Goal: Feedback & Contribution: Submit feedback/report problem

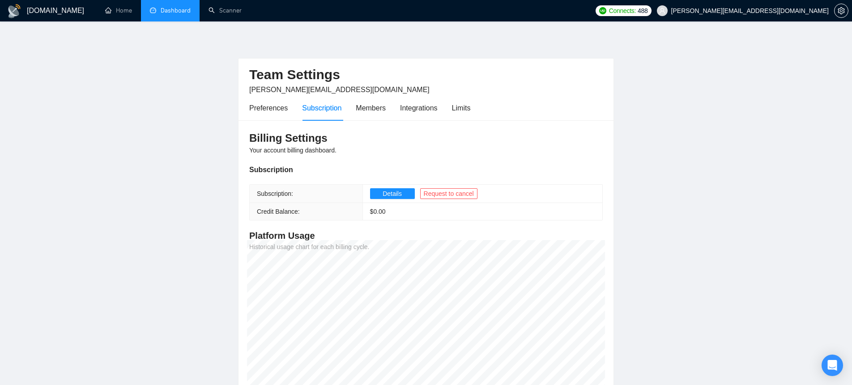
click at [175, 7] on link "Dashboard" at bounding box center [170, 11] width 41 height 8
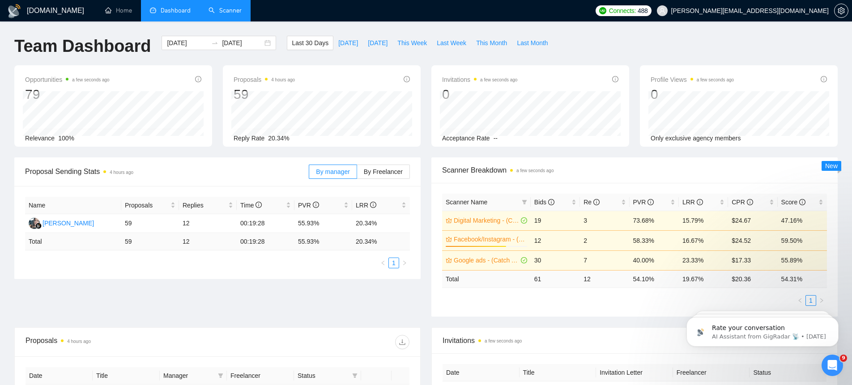
click at [222, 7] on link "Scanner" at bounding box center [225, 11] width 33 height 8
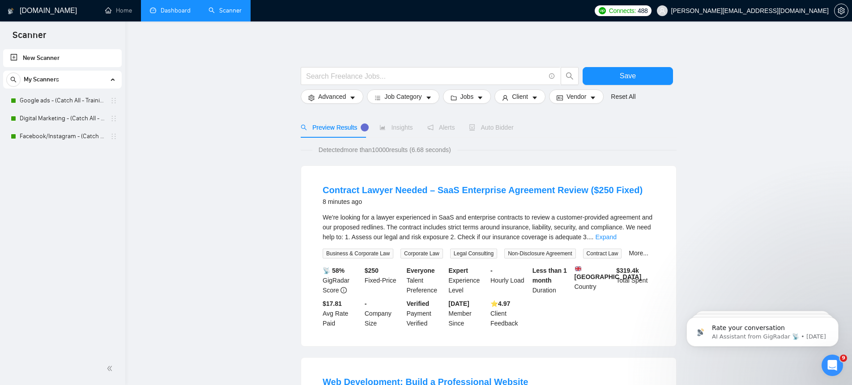
click at [162, 9] on link "Dashboard" at bounding box center [170, 11] width 41 height 8
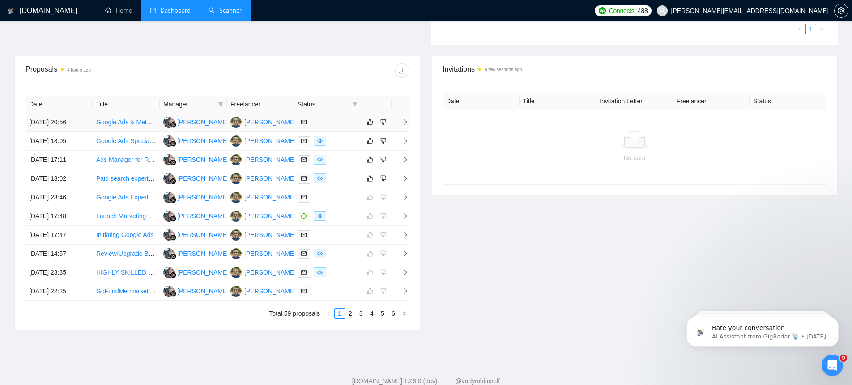
scroll to position [274, 0]
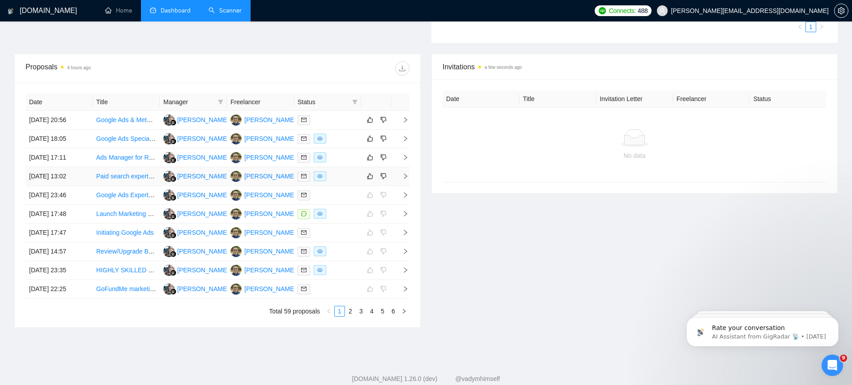
click at [405, 175] on icon "right" at bounding box center [405, 176] width 6 height 6
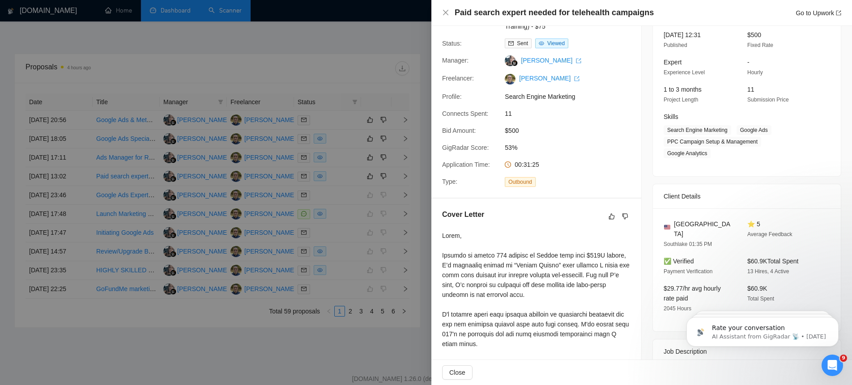
scroll to position [0, 0]
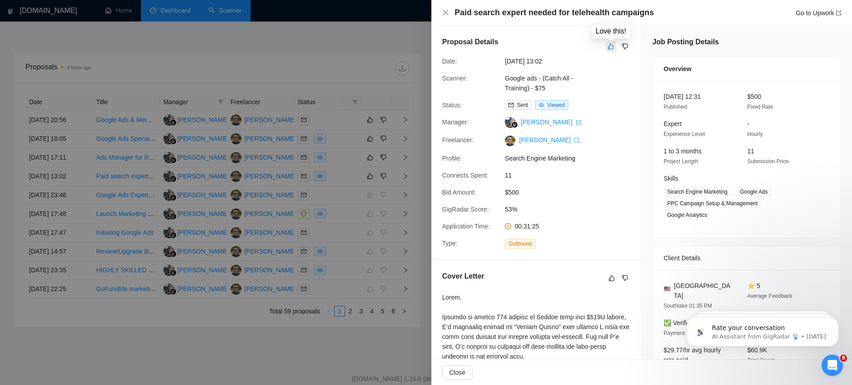
click at [612, 47] on icon "like" at bounding box center [611, 46] width 6 height 7
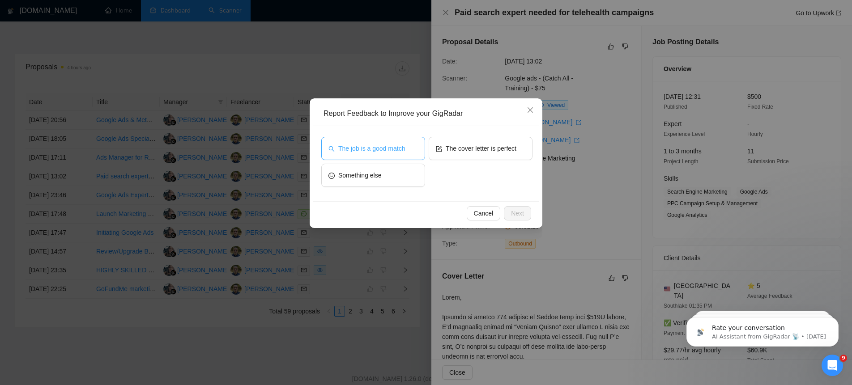
click at [399, 144] on span "The job is a good match" at bounding box center [371, 149] width 67 height 10
click at [518, 213] on span "Next" at bounding box center [517, 214] width 13 height 10
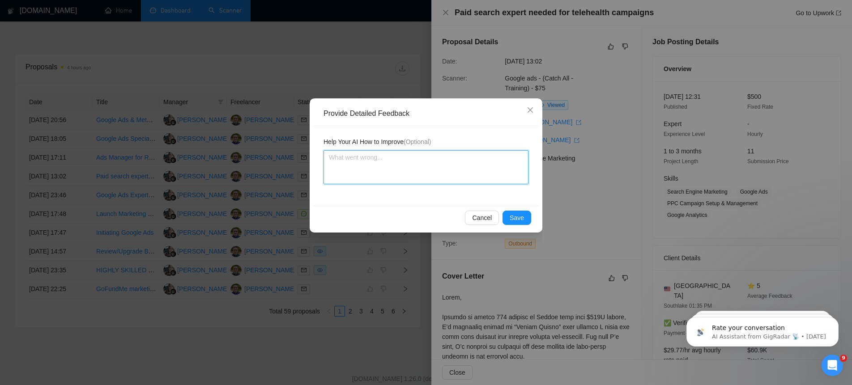
click at [439, 171] on textarea at bounding box center [426, 167] width 205 height 34
type textarea "W"
type textarea "Wh"
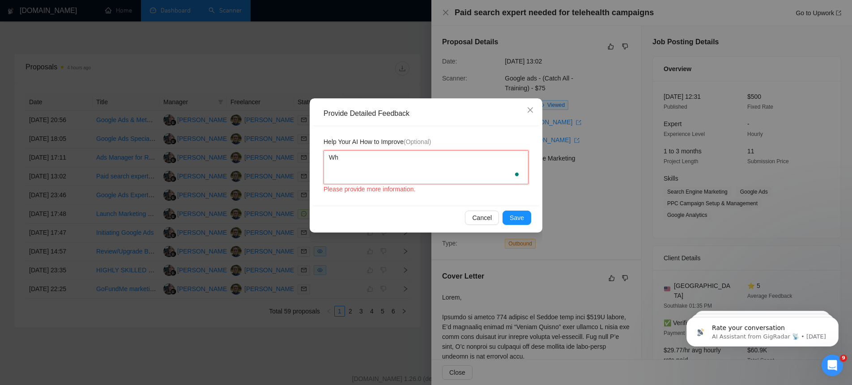
type textarea "Whe"
type textarea "When"
type textarea "When c"
type textarea "When co"
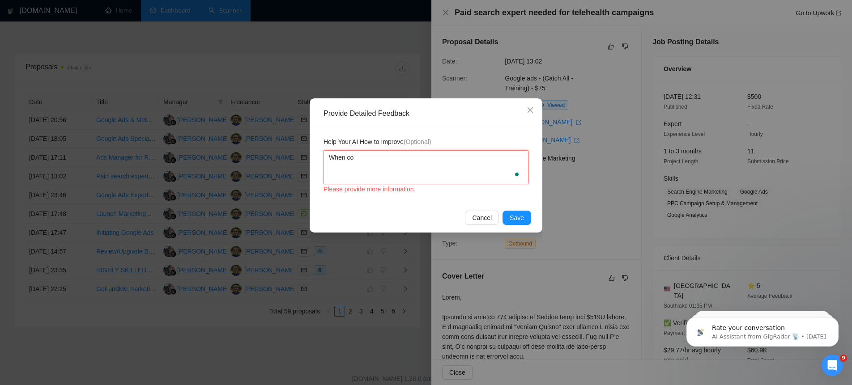
type textarea "When com"
type textarea "When comp"
type textarea "When compa"
type textarea "When compan"
type textarea "When compani"
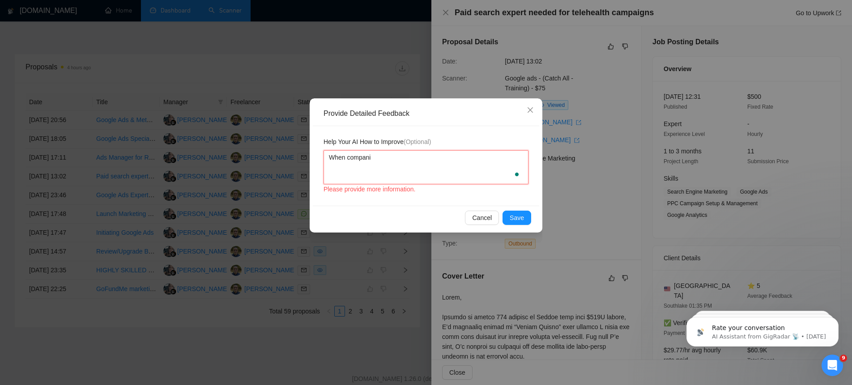
type textarea "When companie"
type textarea "When companies"
type textarea "When companies h"
type textarea "When companies ha"
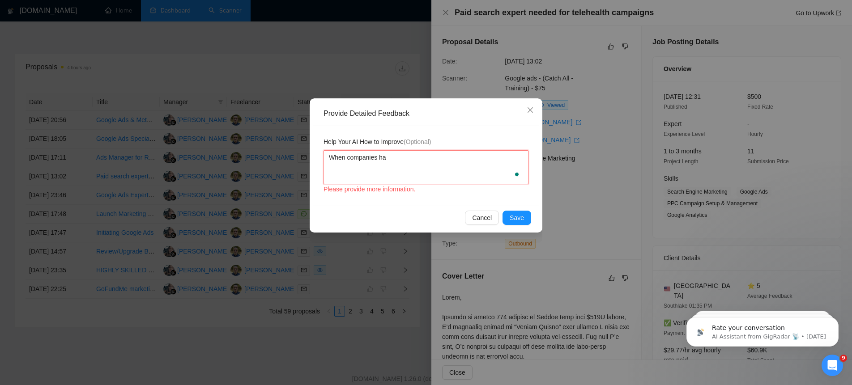
type textarea "When companies hav"
type textarea "When companies have"
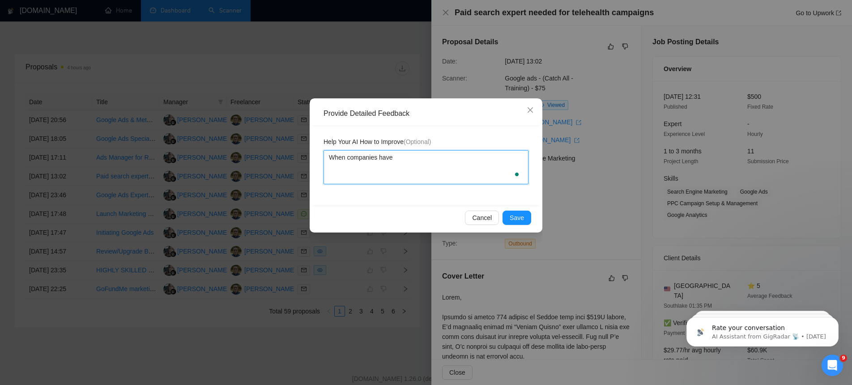
type textarea "When companies have h"
type textarea "When companies have hi"
type textarea "When companies have hig"
type textarea "When companies have higt"
type textarea "When companies have hig"
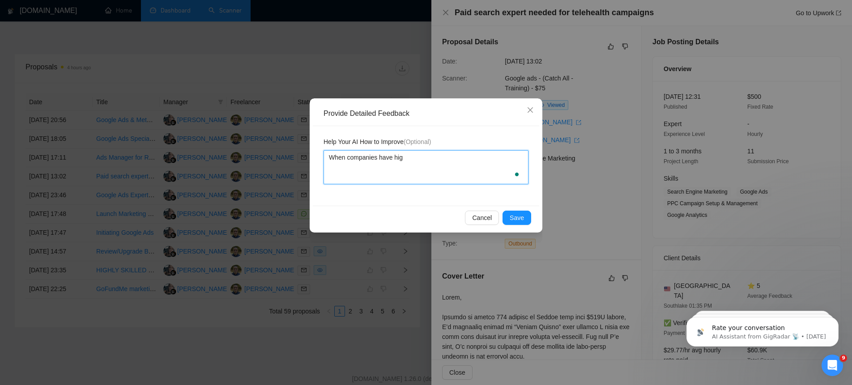
type textarea "When companies have high"
type textarea "When companies have high b"
type textarea "When companies have high bu"
type textarea "When companies have high bud"
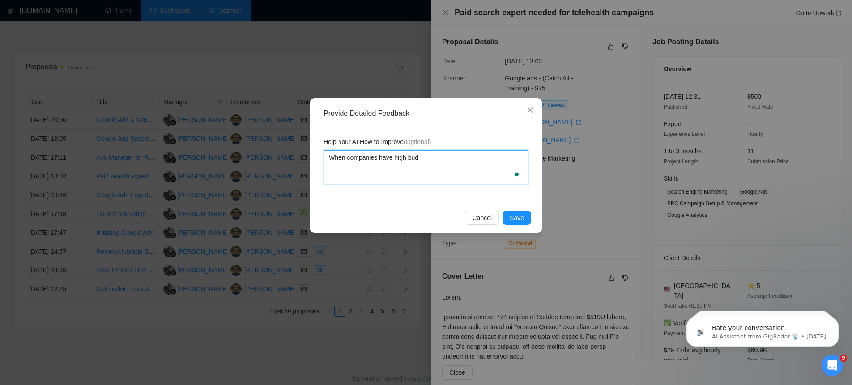
type textarea "When companies have high budg"
type textarea "When companies have high budge"
type textarea "When companies have high budget"
type textarea "When companies have high budgets"
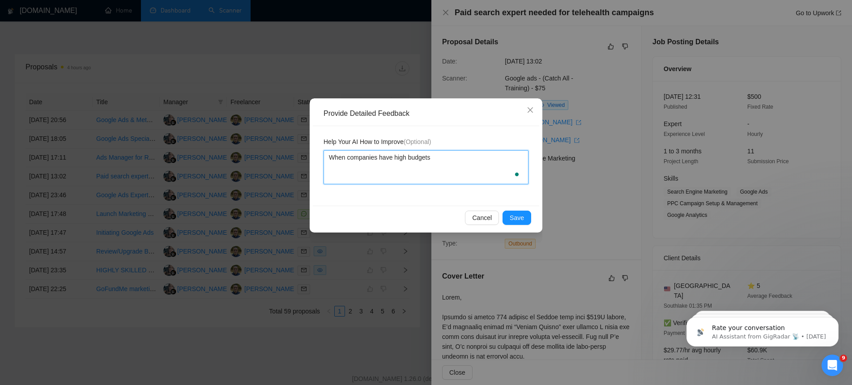
type textarea "When companies have high budgets t"
type textarea "When companies have high budgets tha"
type textarea "When companies have high budgets th"
type textarea "When companies have high budgets they"
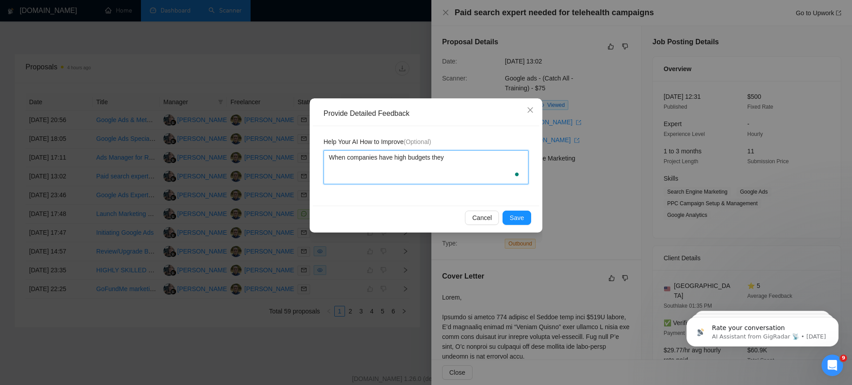
type textarea "When companies have high budgets they a"
type textarea "When companies have high budgets they ar"
type textarea "When companies have high budgets they are"
type textarea "When companies have high budgets they are b"
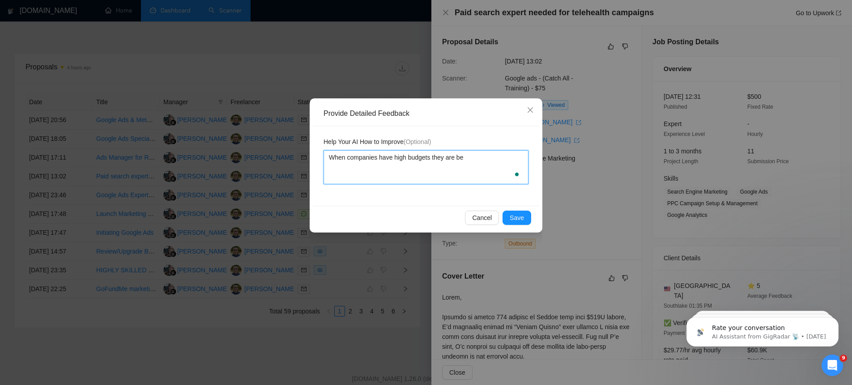
type textarea "When companies have high budgets they are bet"
type textarea "When companies have high budgets they are bett"
type textarea "When companies have high budgets they are bet"
type textarea "When companies have high budgets they are be"
type textarea "When companies have high budgets they are b"
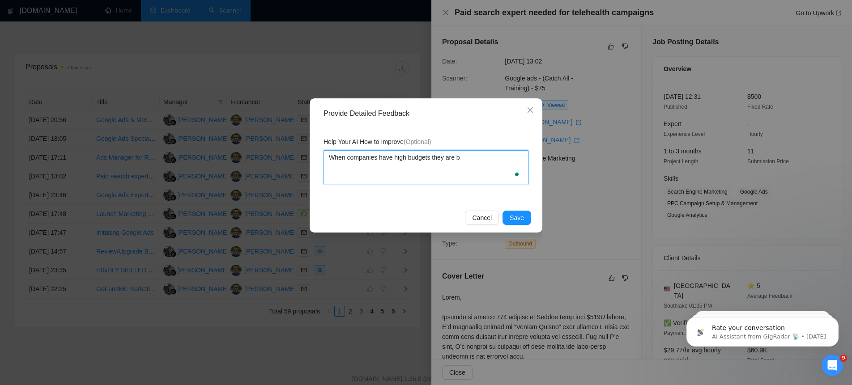
type textarea "When companies have high budgets they are"
type textarea "When companies have high budgets they ar"
type textarea "When companies have high budgets they a"
type textarea "When companies have high budgets they"
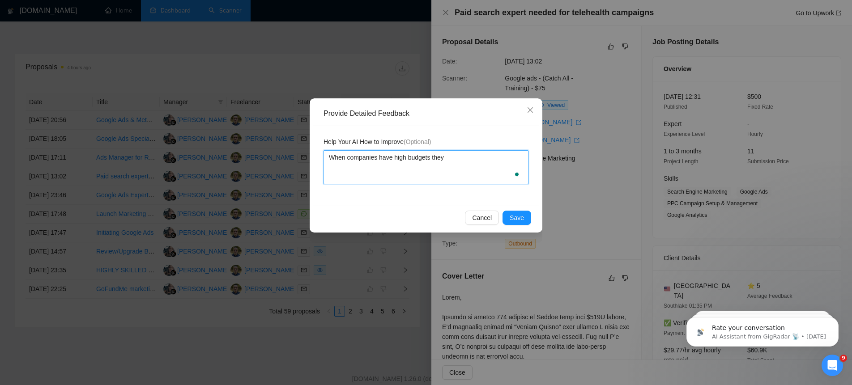
type textarea "When companies have high budgets they w"
type textarea "When companies have high budgets they wi"
type textarea "When companies have high budgets they wil"
type textarea "When companies have high budgets they will"
type textarea "When companies have high budgets they will pa"
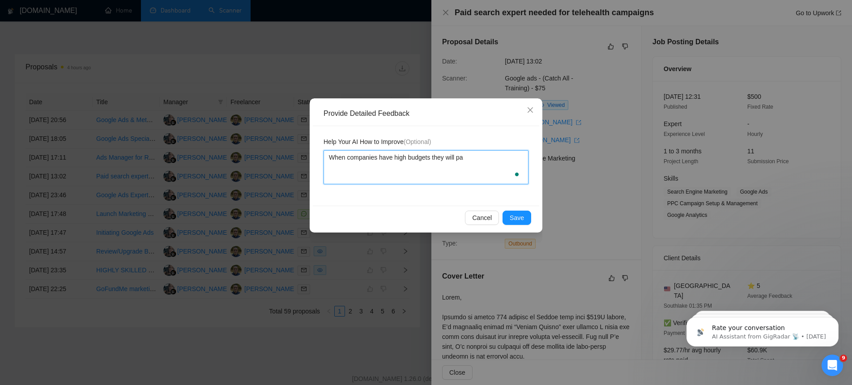
type textarea "When companies have high budgets they will pay"
type textarea "When companies have high budgets they will pay m"
type textarea "When companies have high budgets they will pay mor"
type textarea "When companies have high budgets they will pay more"
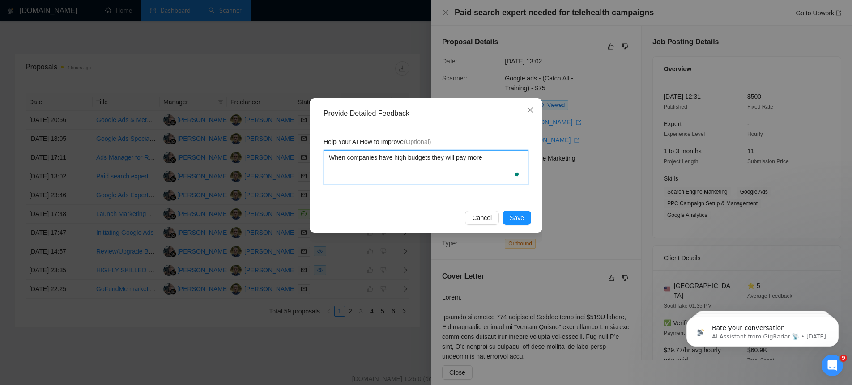
type textarea "When companies have high budgets they will pay more"
type textarea "When companies have high budgets they will pay more f"
type textarea "When companies have high budgets they will pay more fo"
type textarea "When companies have high budgets they will pay more for"
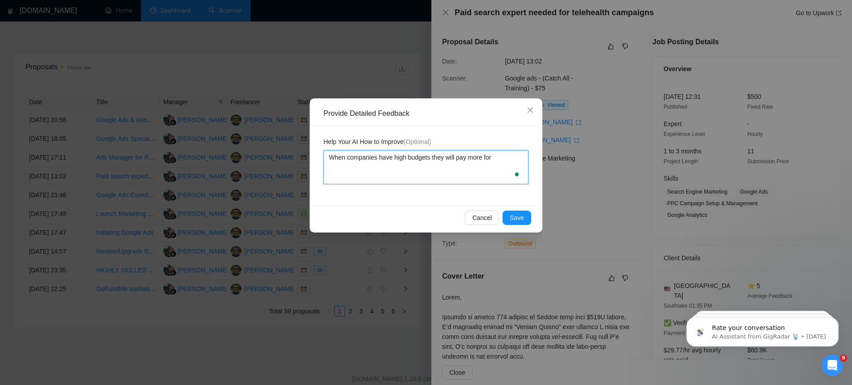
type textarea "When companies have high budgets they will pay more for m"
type textarea "When companies have high budgets they will pay more for my"
type textarea "When companies have high budgets they will pay more for my se"
type textarea "When companies have high budgets they will pay more for my ser"
type textarea "When companies have high budgets they will pay more for my serv"
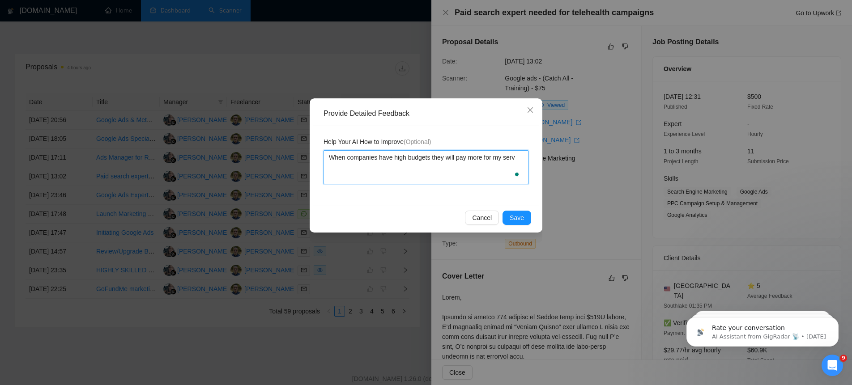
type textarea "When companies have high budgets they will pay more for my servi"
type textarea "When companies have high budgets they will pay more for my servic"
type textarea "When companies have high budgets they will pay more for my service"
type textarea "When companies have high budgets they will pay more for my services"
type textarea "When companies have high budgets they will pay more for my services."
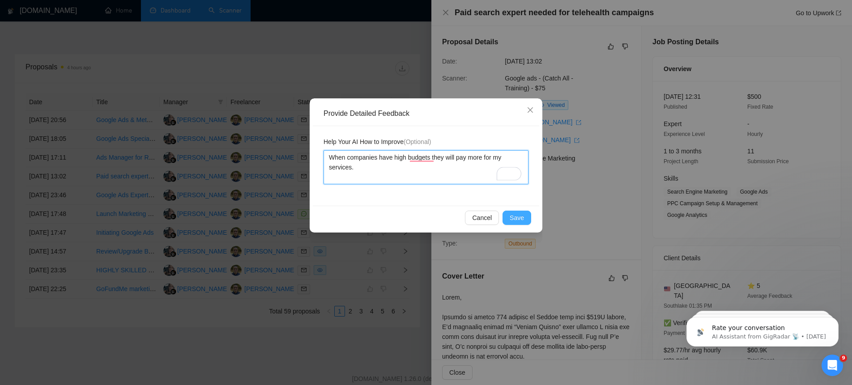
type textarea "When companies have high budgets they will pay more for my services."
click at [518, 218] on span "Save" at bounding box center [517, 218] width 14 height 10
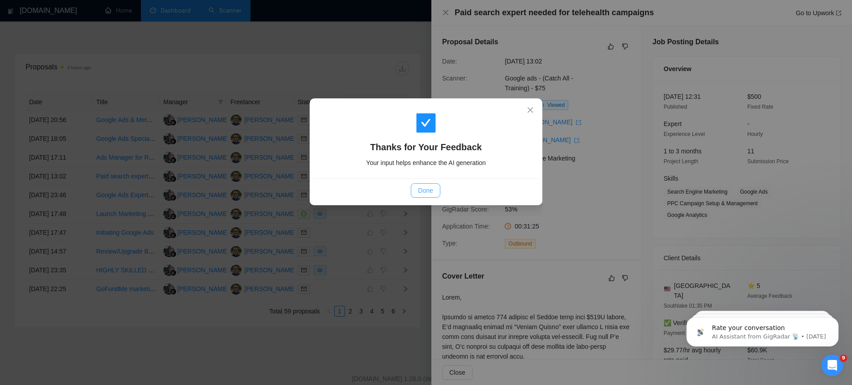
click at [422, 192] on span "Done" at bounding box center [425, 191] width 15 height 10
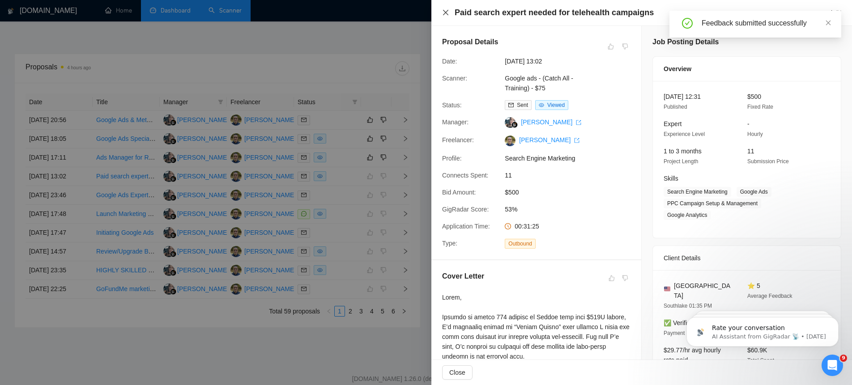
click at [447, 11] on icon "close" at bounding box center [445, 12] width 5 height 5
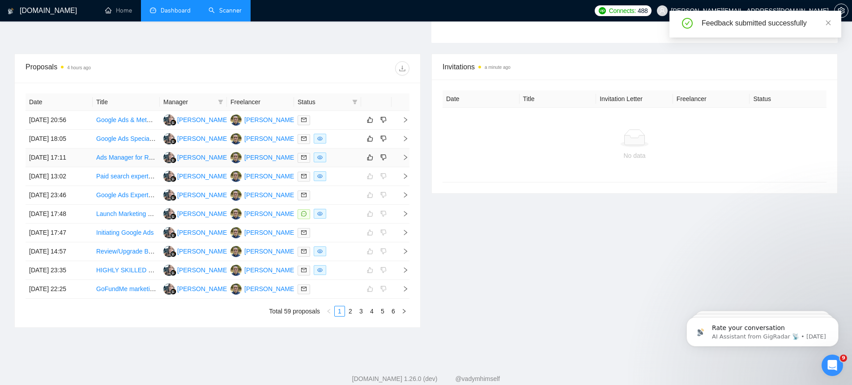
click at [407, 157] on icon "right" at bounding box center [405, 157] width 6 height 6
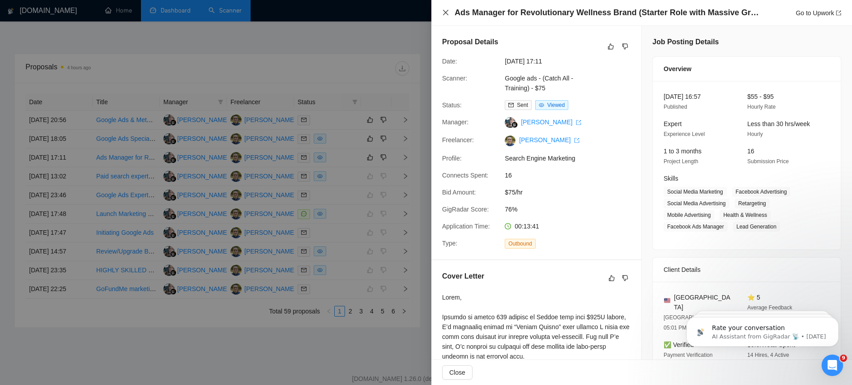
click at [444, 13] on icon "close" at bounding box center [445, 12] width 7 height 7
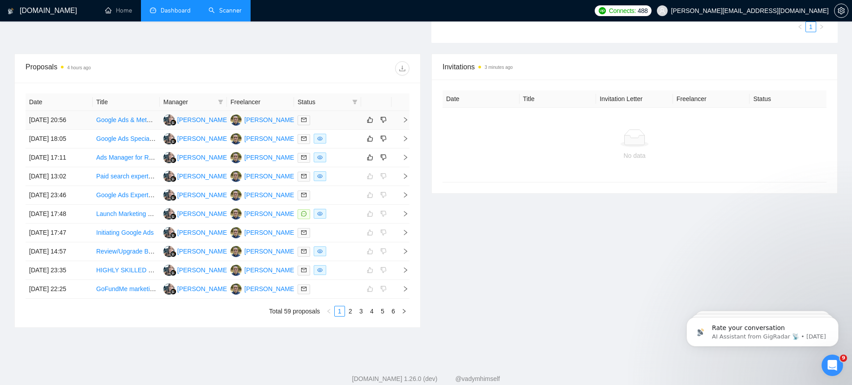
click at [406, 121] on icon "right" at bounding box center [405, 119] width 3 height 5
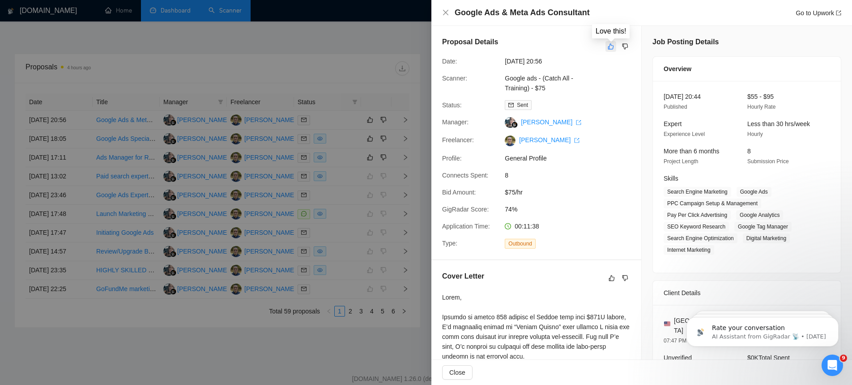
click at [613, 49] on icon "like" at bounding box center [611, 46] width 6 height 7
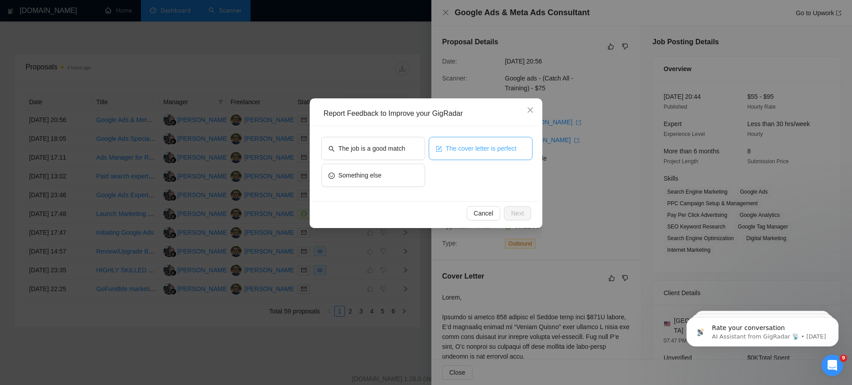
click at [503, 149] on span "The cover letter is perfect" at bounding box center [481, 149] width 71 height 10
click at [516, 217] on span "Next" at bounding box center [517, 214] width 13 height 10
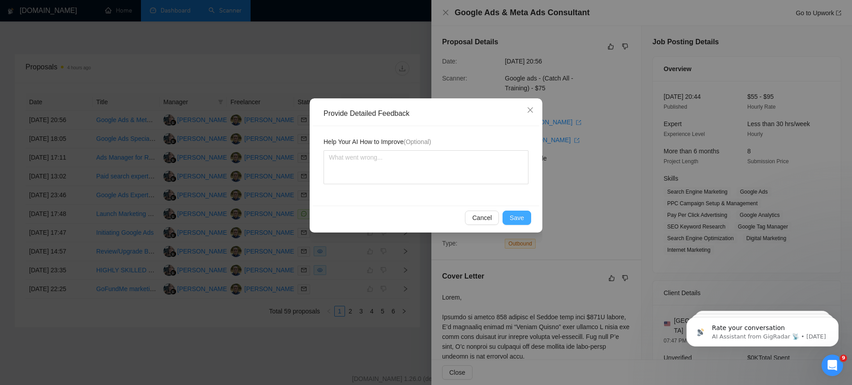
click at [515, 220] on span "Save" at bounding box center [517, 218] width 14 height 10
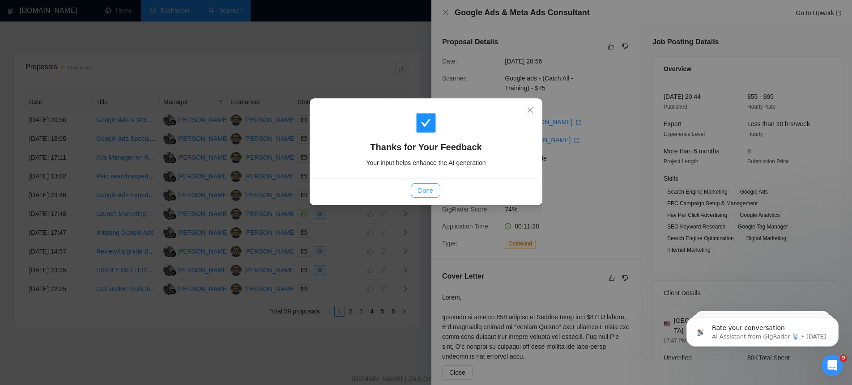
click at [422, 192] on span "Done" at bounding box center [425, 191] width 15 height 10
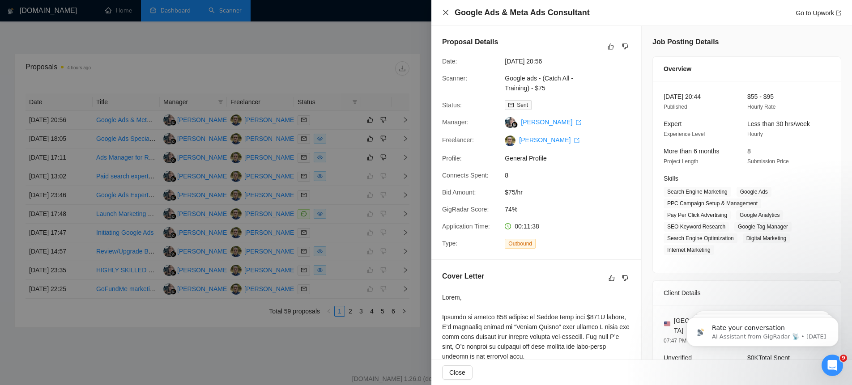
click at [448, 12] on icon "close" at bounding box center [445, 12] width 7 height 7
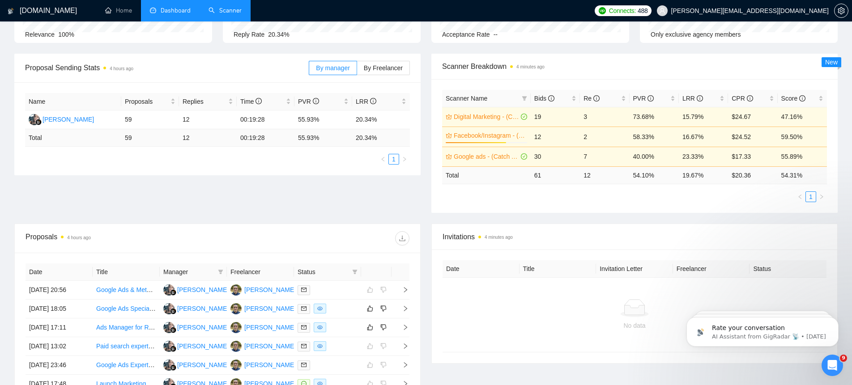
scroll to position [102, 0]
